Goal: Task Accomplishment & Management: Use online tool/utility

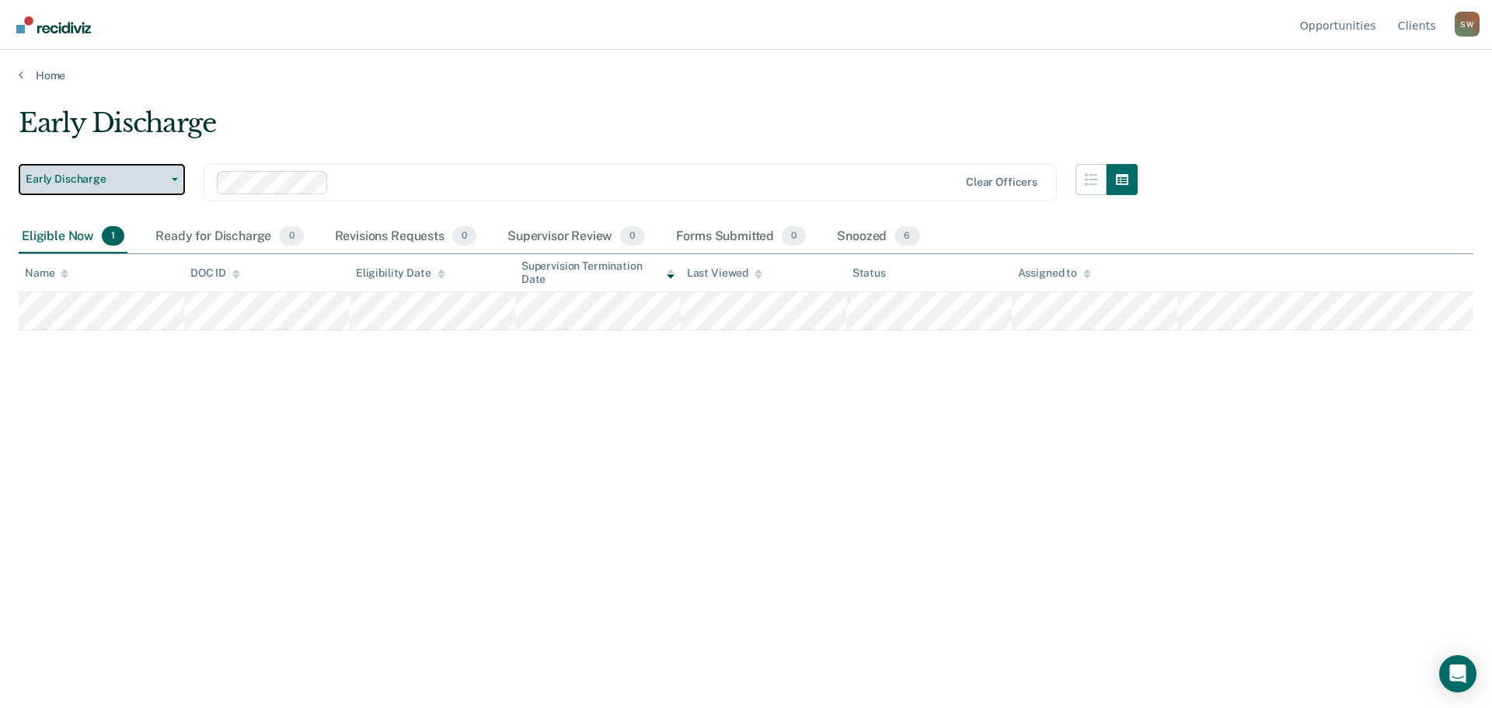
click at [178, 180] on button "Early Discharge" at bounding box center [102, 179] width 166 height 31
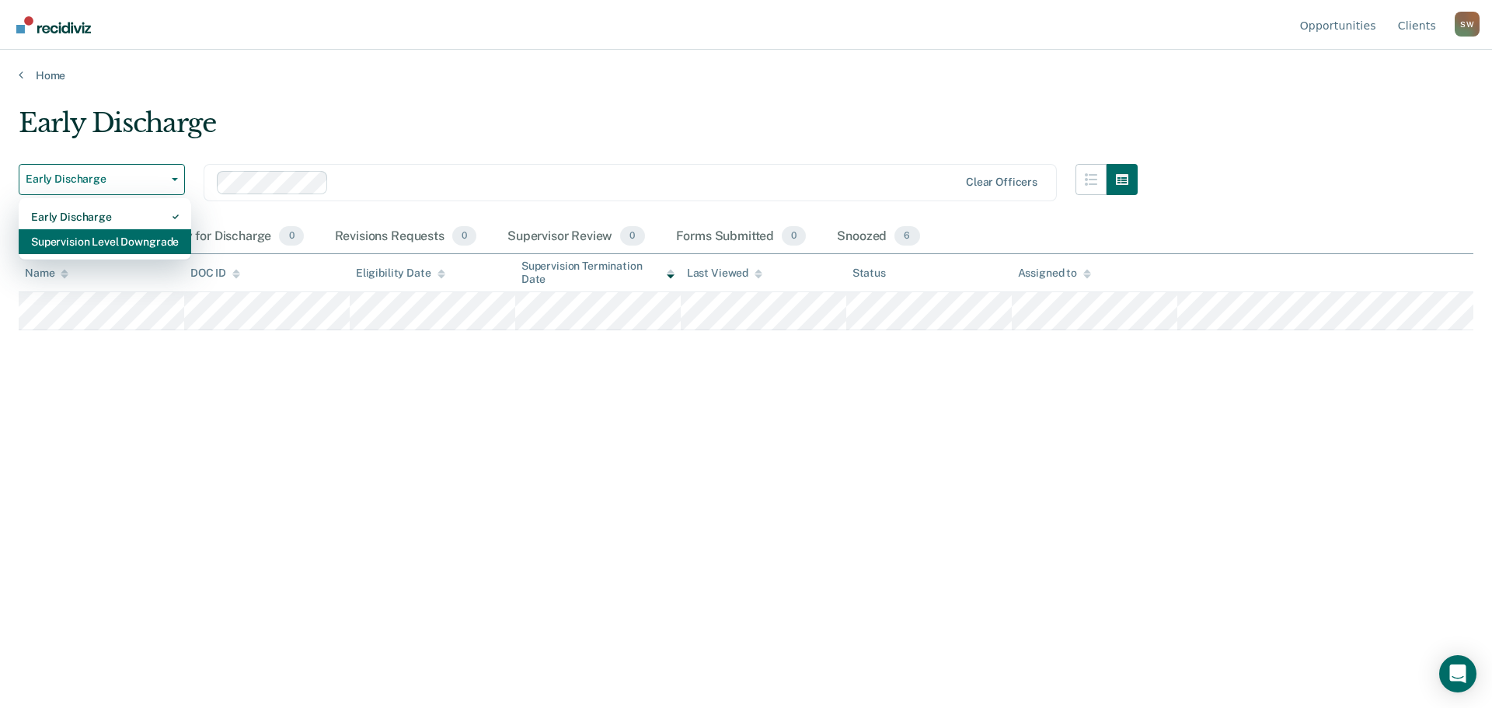
click at [145, 238] on div "Supervision Level Downgrade" at bounding box center [105, 241] width 148 height 25
